Goal: Information Seeking & Learning: Compare options

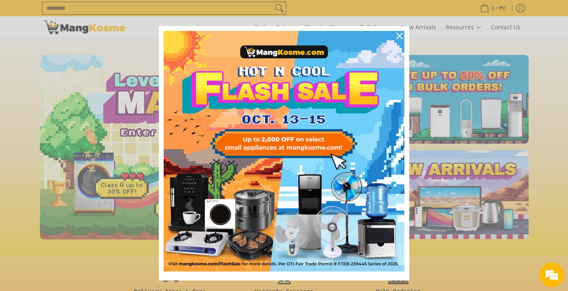
scroll to position [0, 324]
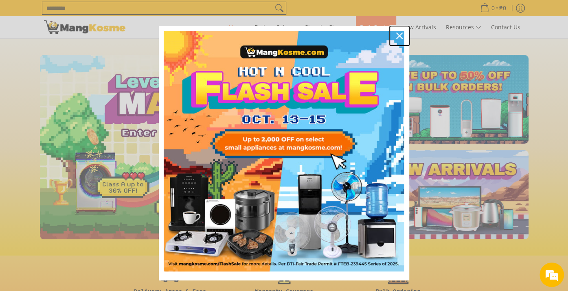
click at [398, 36] on icon "close icon" at bounding box center [399, 36] width 7 height 7
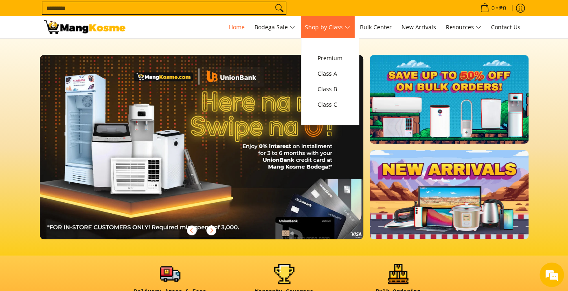
scroll to position [0, 0]
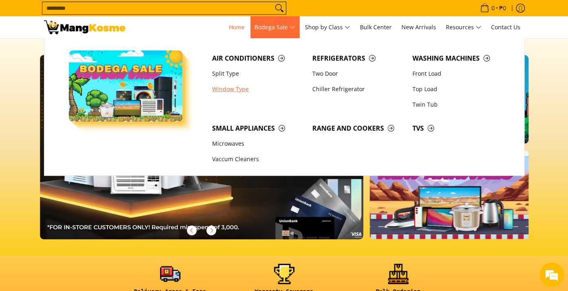
click at [229, 87] on link "Window Type" at bounding box center [258, 88] width 100 height 15
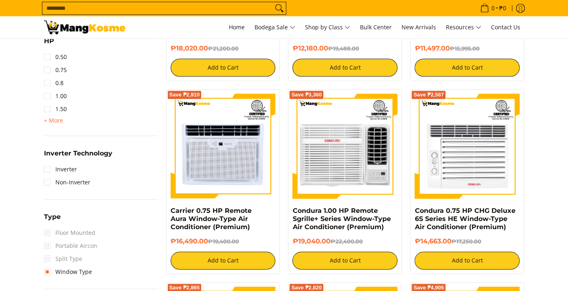
scroll to position [530, 0]
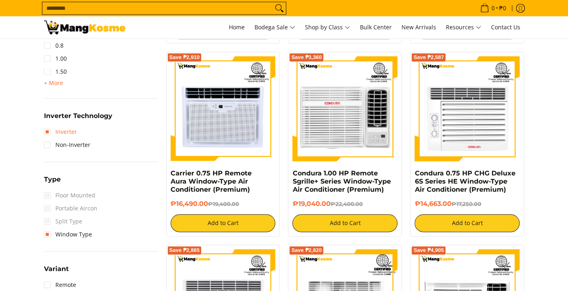
click at [46, 134] on link "Inverter" at bounding box center [60, 132] width 33 height 13
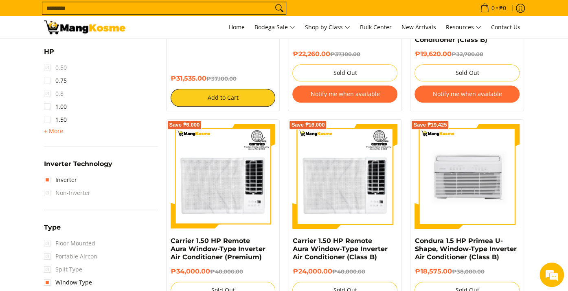
scroll to position [440, 0]
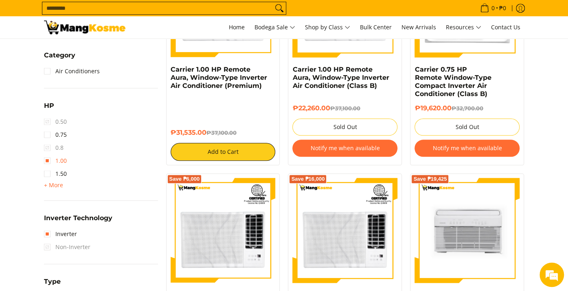
click at [47, 159] on link "1.00" at bounding box center [55, 160] width 23 height 13
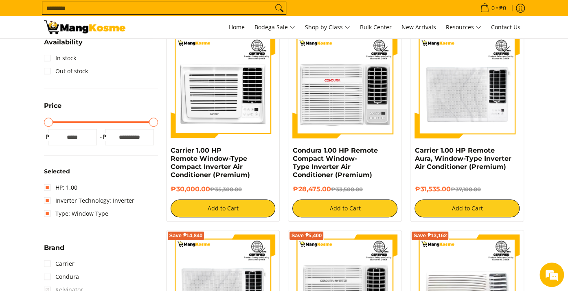
scroll to position [155, 0]
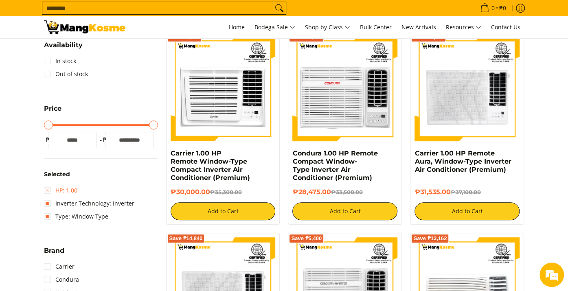
click at [47, 189] on link "HP: 1.00" at bounding box center [60, 190] width 33 height 13
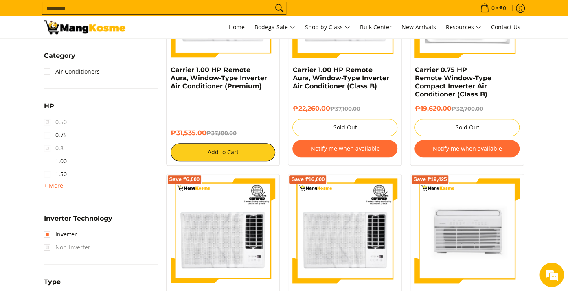
scroll to position [440, 0]
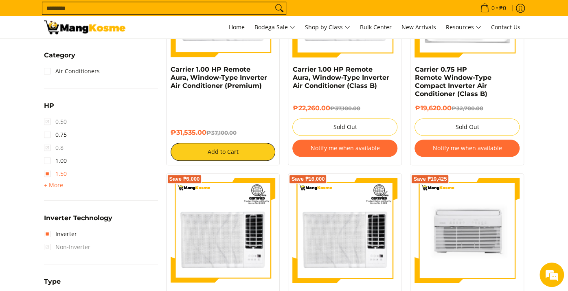
click at [48, 172] on link "1.50" at bounding box center [55, 173] width 23 height 13
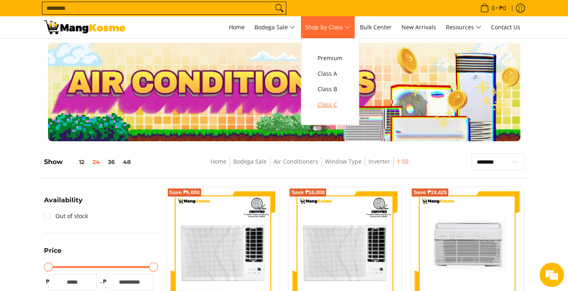
click at [337, 105] on span "Class C" at bounding box center [330, 105] width 25 height 10
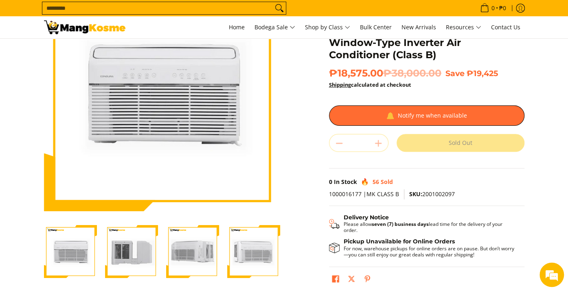
scroll to position [122, 0]
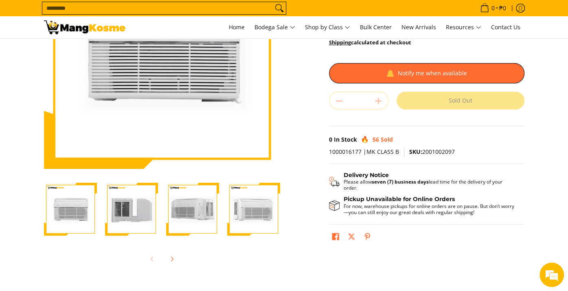
click at [150, 210] on img "condura-primea-u-shape-window-type-aircon-back-view-mang-kosme" at bounding box center [131, 209] width 53 height 53
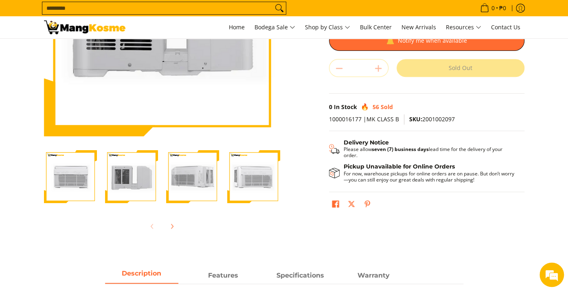
scroll to position [163, 0]
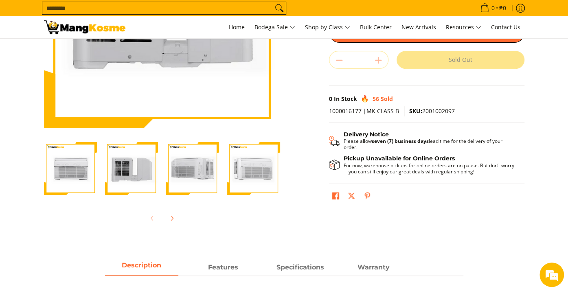
click at [246, 178] on img "Condura 1.5 HP Primea U-Shape, Window-Type Inverter Air Conditioner (Class B)-4" at bounding box center [253, 168] width 53 height 53
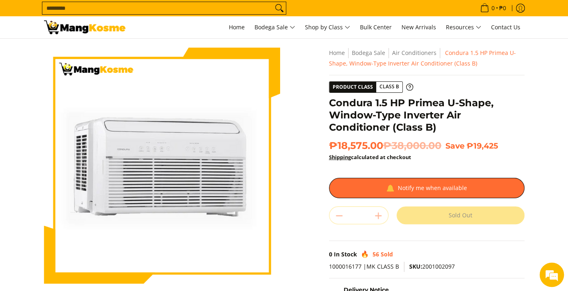
scroll to position [0, 0]
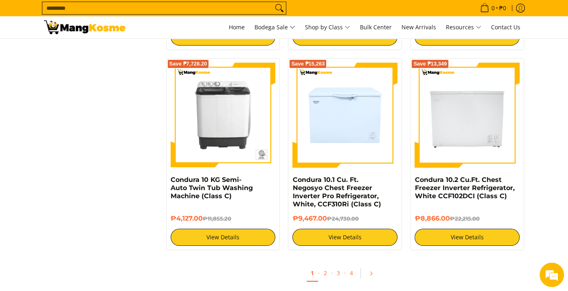
scroll to position [1671, 0]
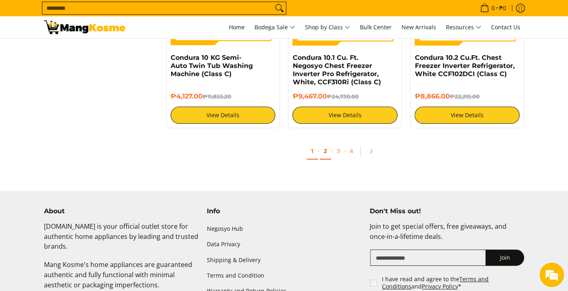
drag, startPoint x: 325, startPoint y: 151, endPoint x: 332, endPoint y: 156, distance: 9.0
click at [325, 151] on link "2" at bounding box center [325, 151] width 11 height 17
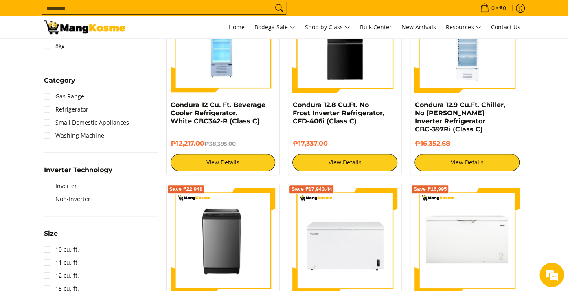
scroll to position [367, 0]
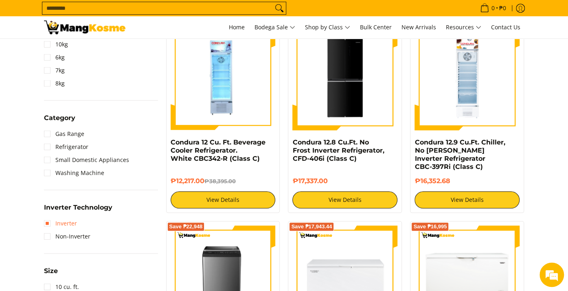
click at [47, 224] on link "Inverter" at bounding box center [60, 223] width 33 height 13
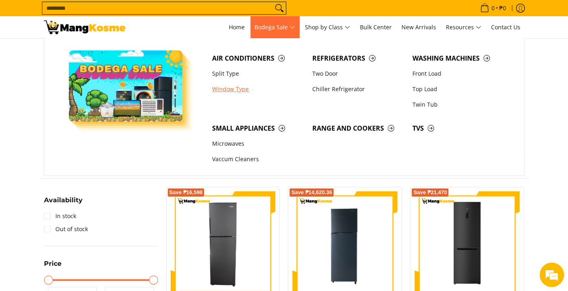
click at [223, 90] on link "Window Type" at bounding box center [258, 88] width 100 height 15
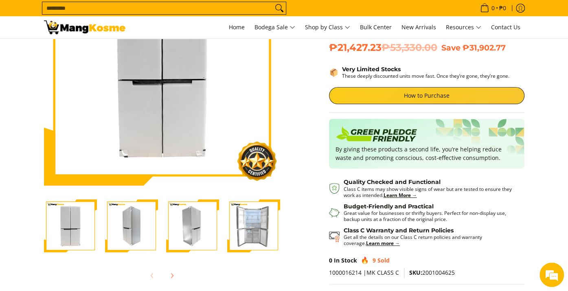
scroll to position [163, 0]
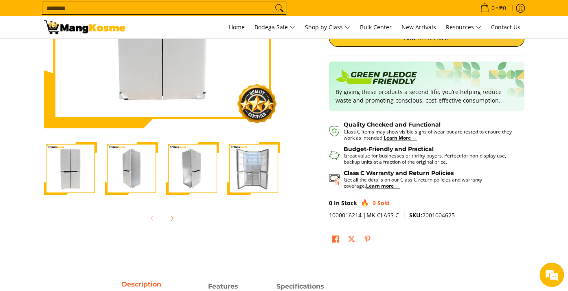
click at [243, 181] on img "Condura 16.7 Cu.Ft. No Frost Multi-Door Inverter Refrigerator, White Glass CMD1…" at bounding box center [253, 168] width 53 height 53
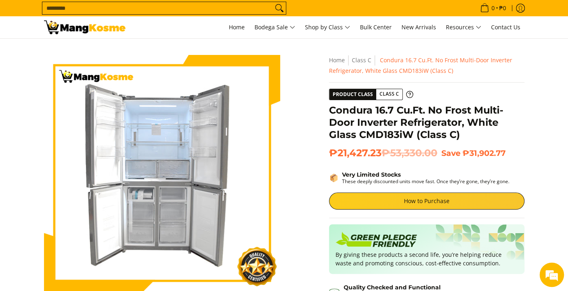
scroll to position [0, 0]
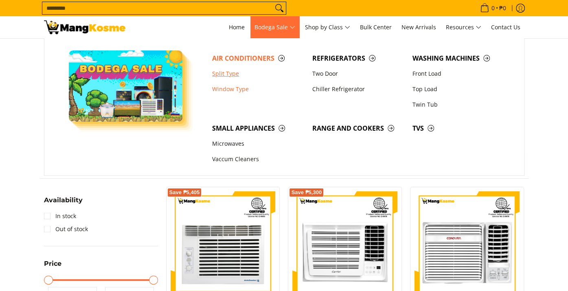
click at [225, 73] on link "Split Type" at bounding box center [258, 73] width 100 height 15
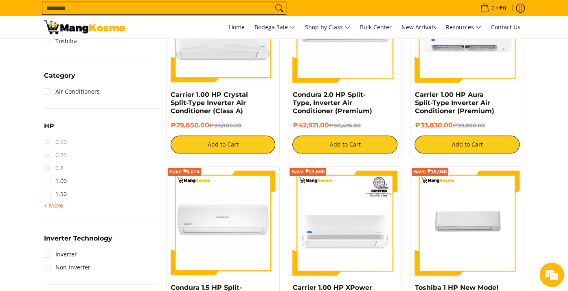
scroll to position [407, 0]
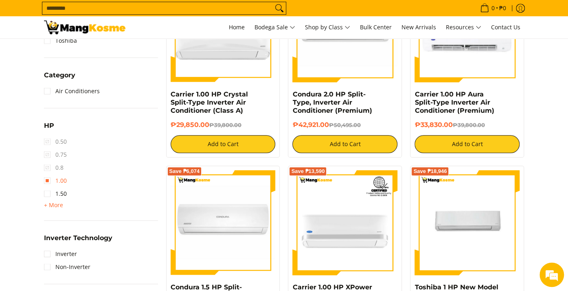
click at [49, 181] on link "1.00" at bounding box center [55, 180] width 23 height 13
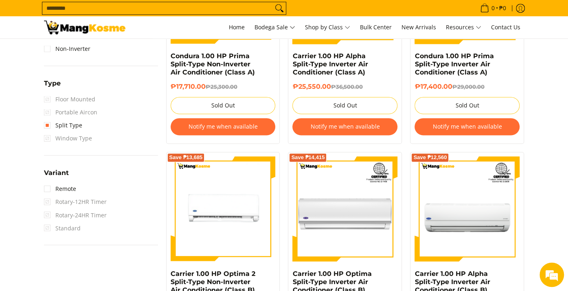
scroll to position [603, 0]
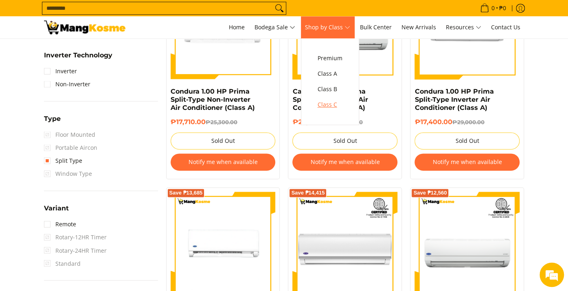
click at [330, 106] on span "Class C" at bounding box center [330, 105] width 25 height 10
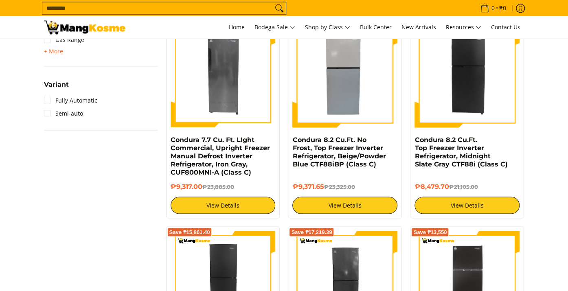
scroll to position [815, 0]
